Goal: Find contact information: Find contact information

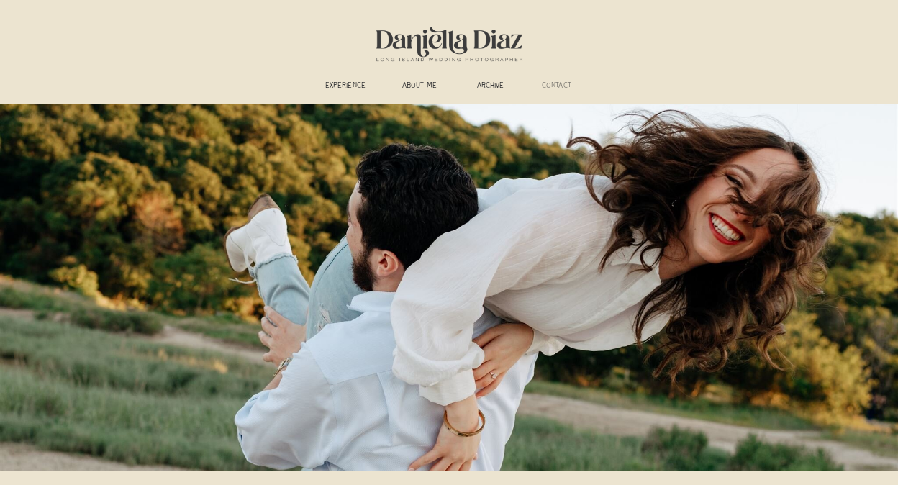
click at [552, 88] on h3 "CONTACT" at bounding box center [556, 86] width 45 height 11
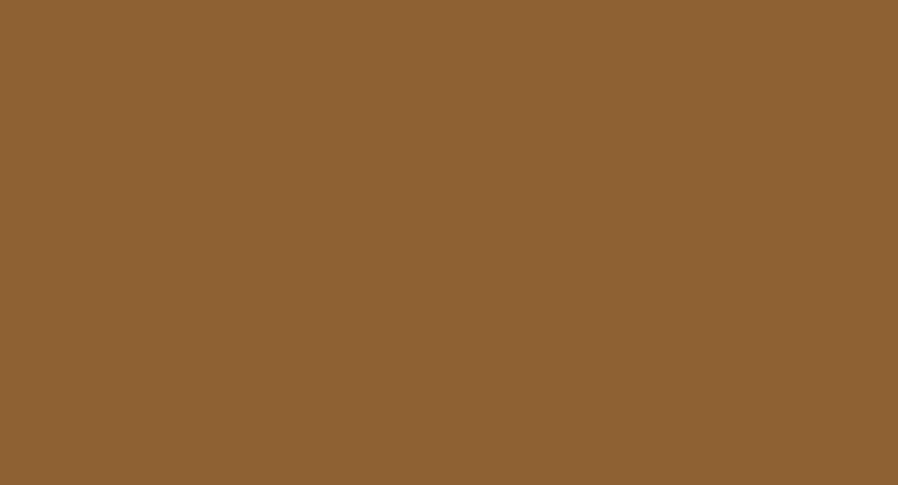
scroll to position [1917, 0]
